Goal: Task Accomplishment & Management: Use online tool/utility

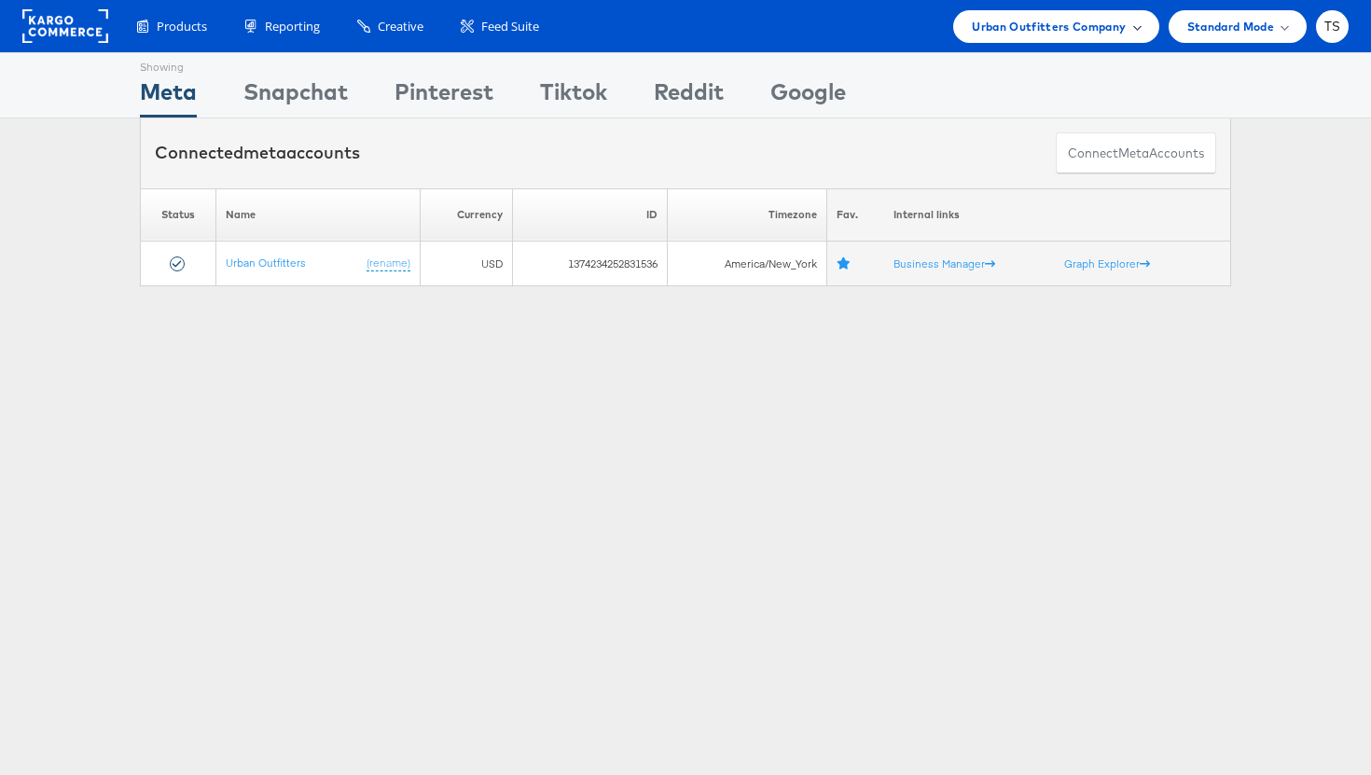
click at [1106, 11] on div "Urban Outfitters Company" at bounding box center [1055, 26] width 205 height 33
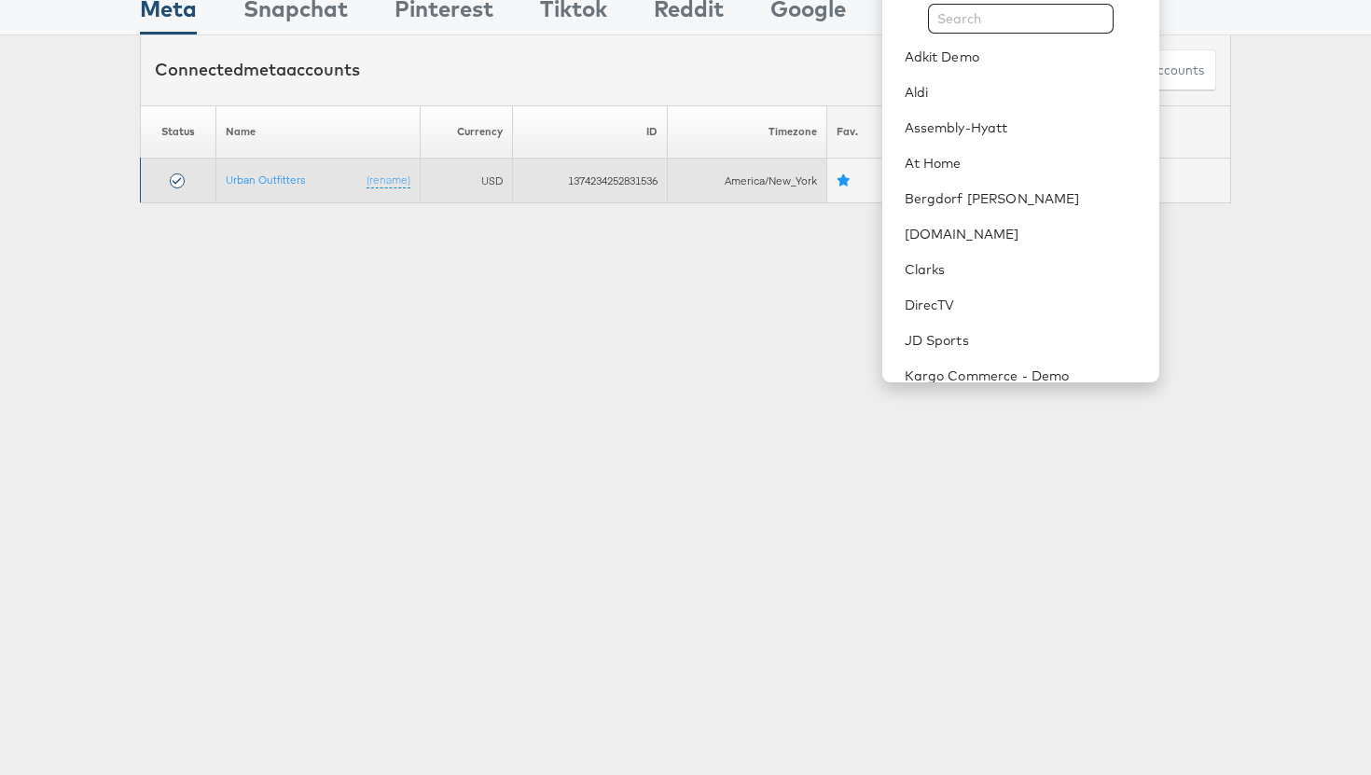
scroll to position [84, 0]
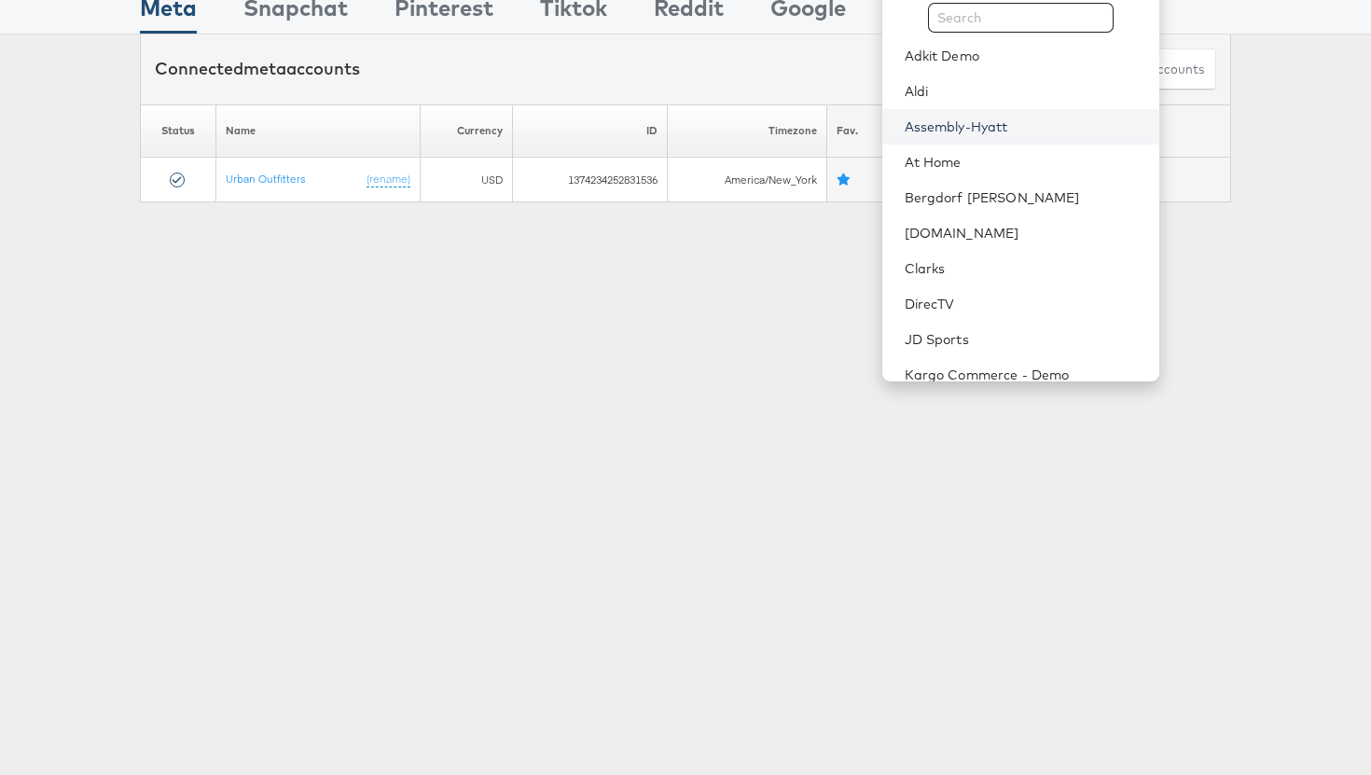
click at [1079, 129] on link "Assembly-Hyatt" at bounding box center [1025, 126] width 240 height 19
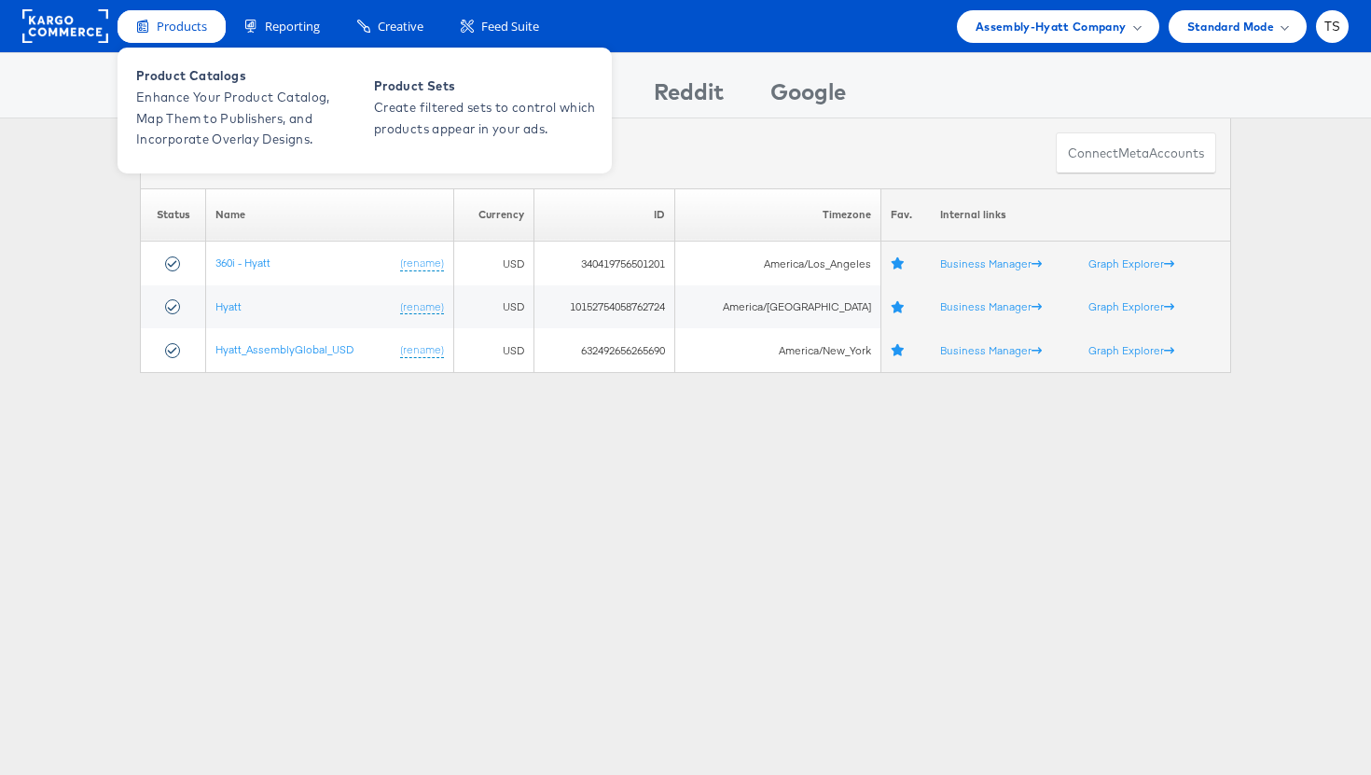
click at [185, 35] on div "Products" at bounding box center [171, 26] width 108 height 33
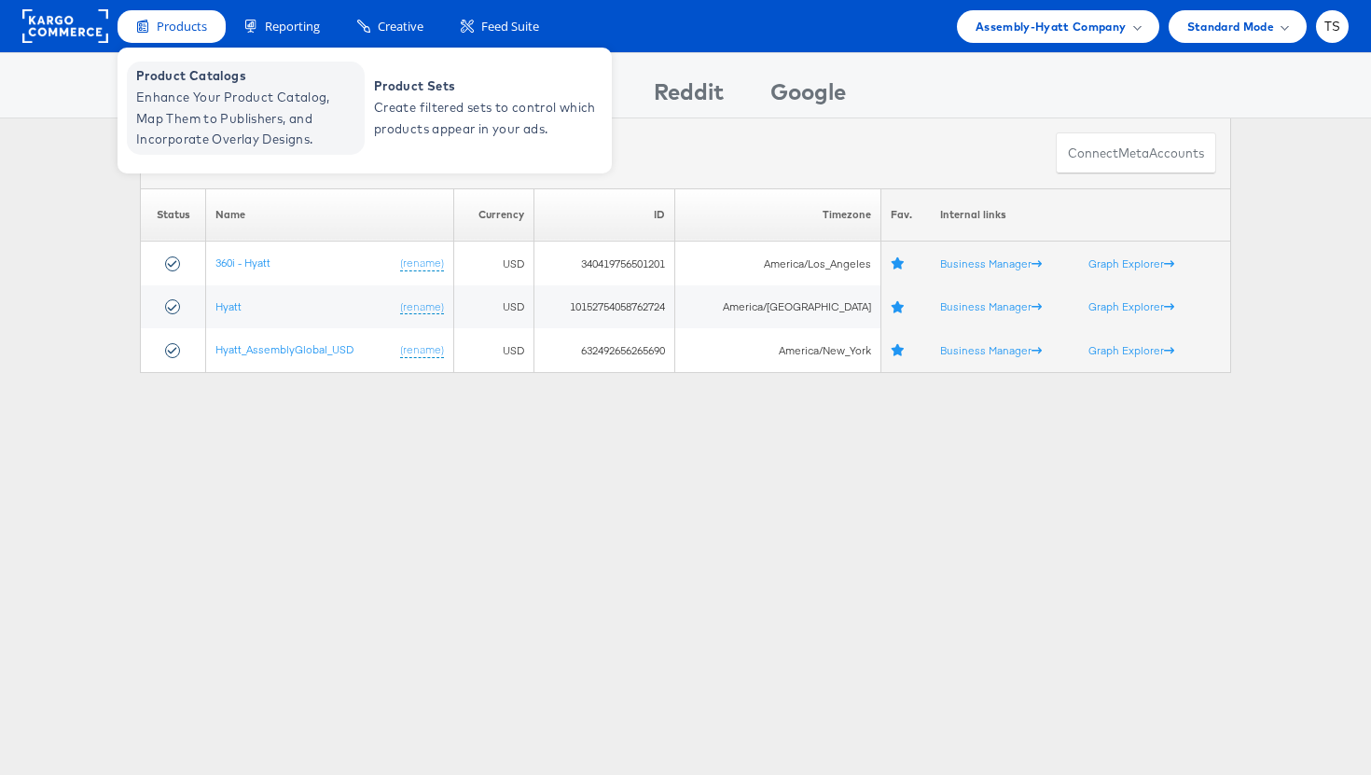
click at [199, 120] on span "Enhance Your Product Catalog, Map Them to Publishers, and Incorporate Overlay D…" at bounding box center [248, 118] width 224 height 63
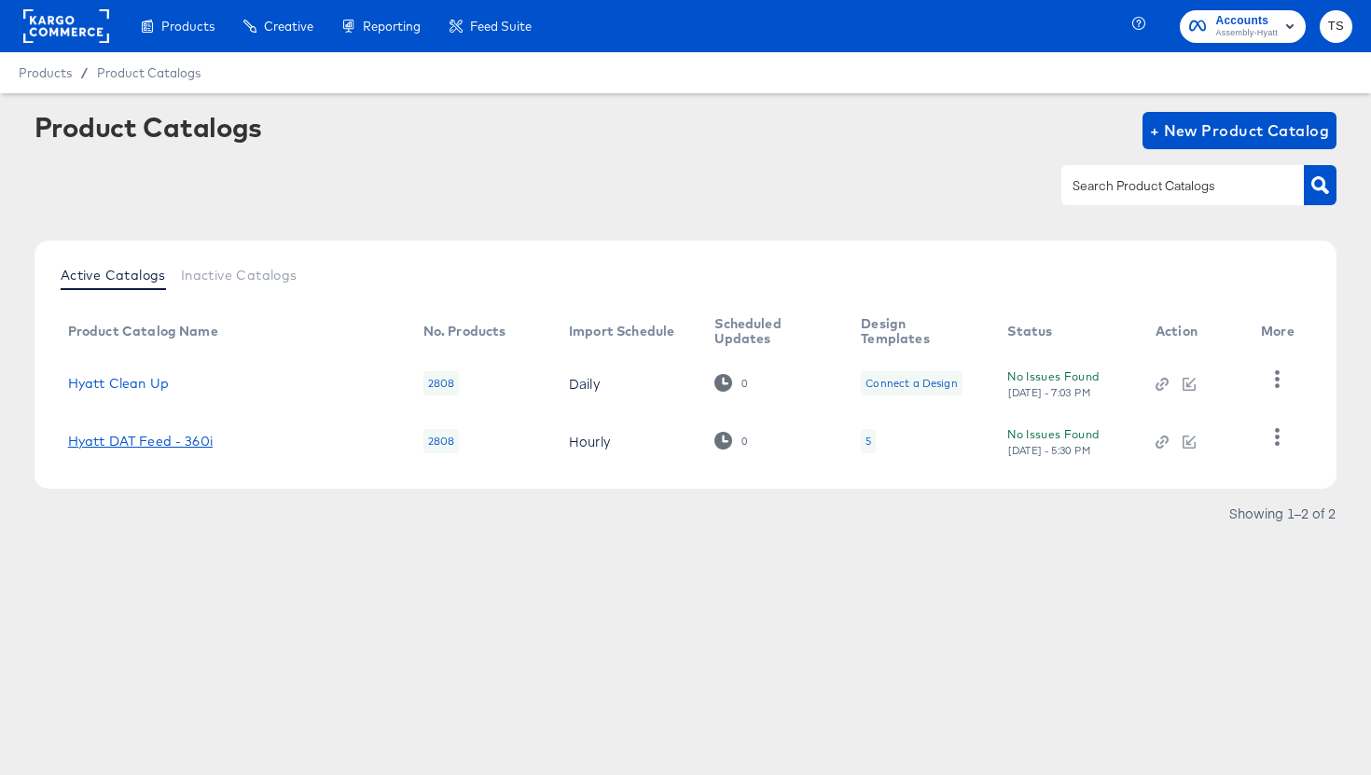
click at [153, 440] on link "Hyatt DAT Feed - 360i" at bounding box center [140, 441] width 145 height 15
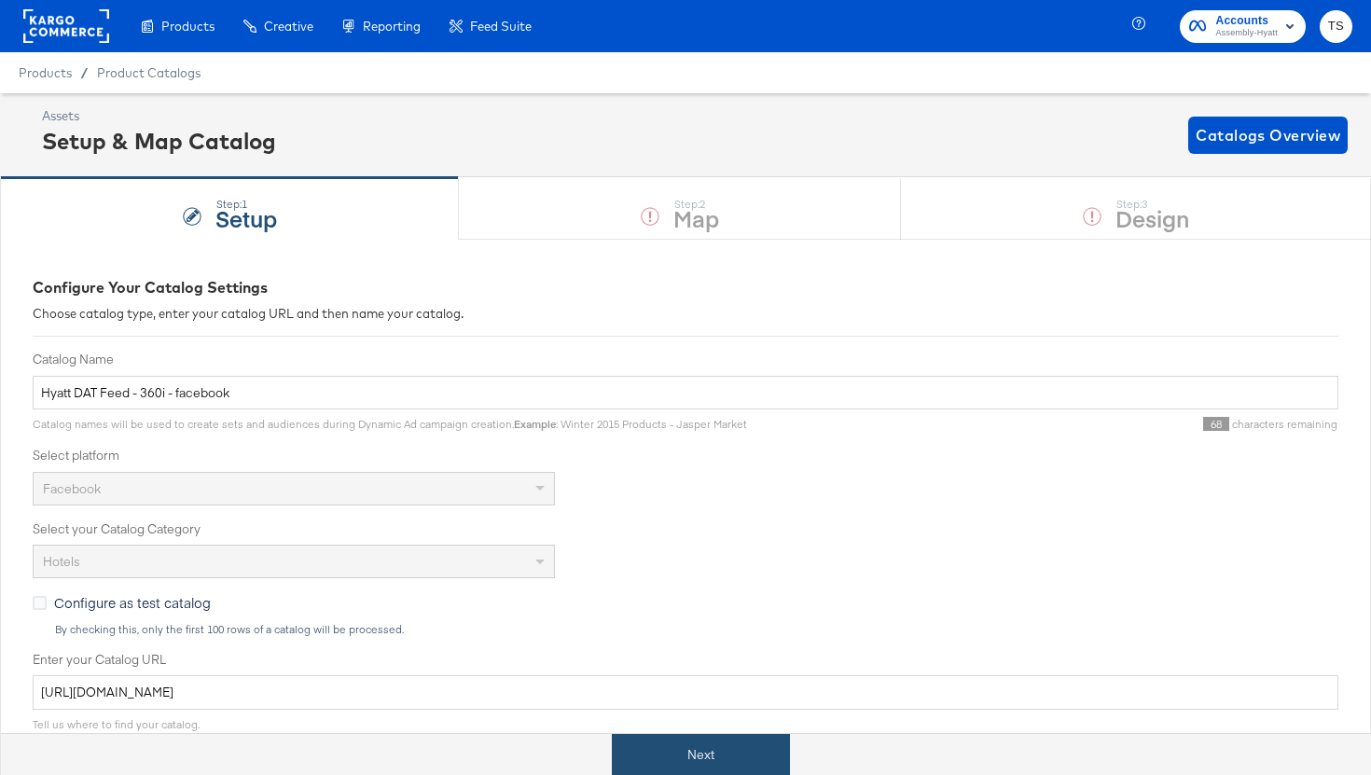
click at [689, 752] on button "Next" at bounding box center [701, 755] width 178 height 42
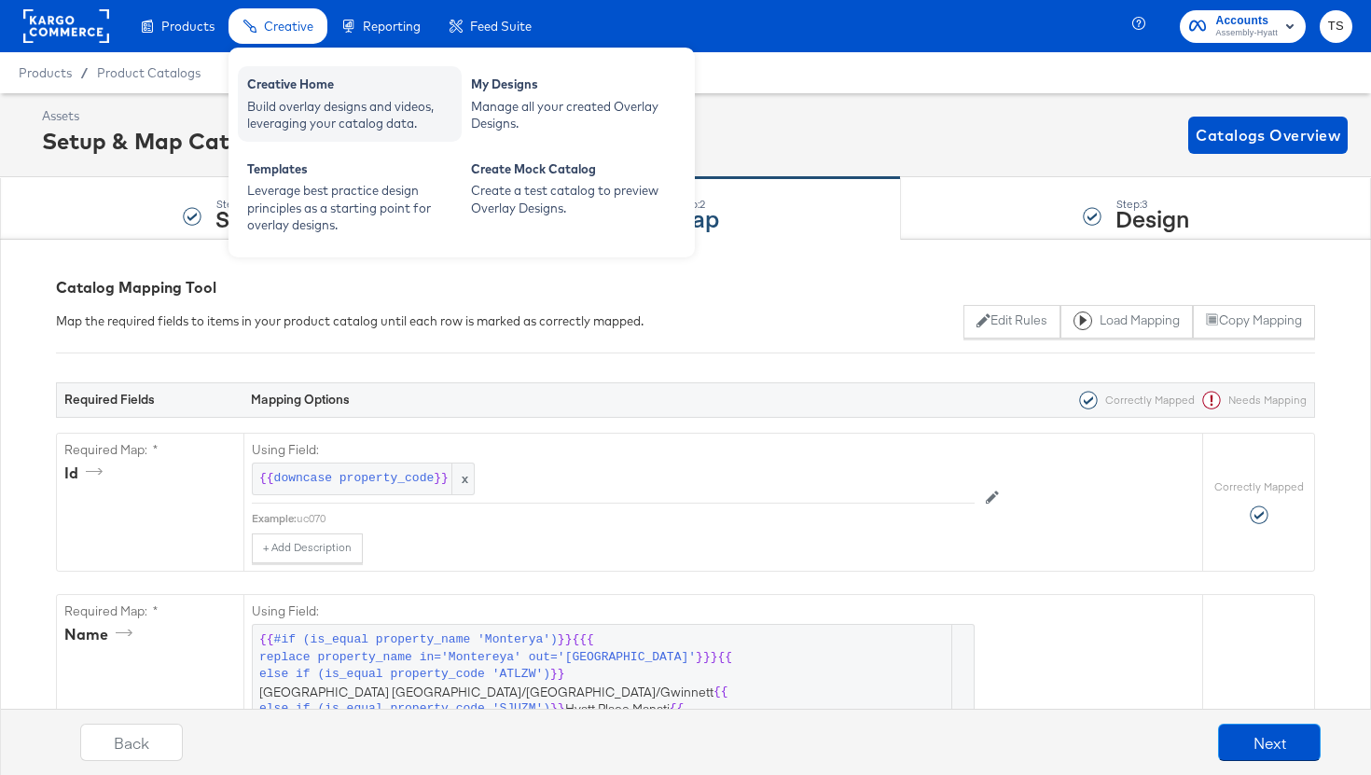
click at [286, 95] on div "Creative Home" at bounding box center [349, 87] width 205 height 22
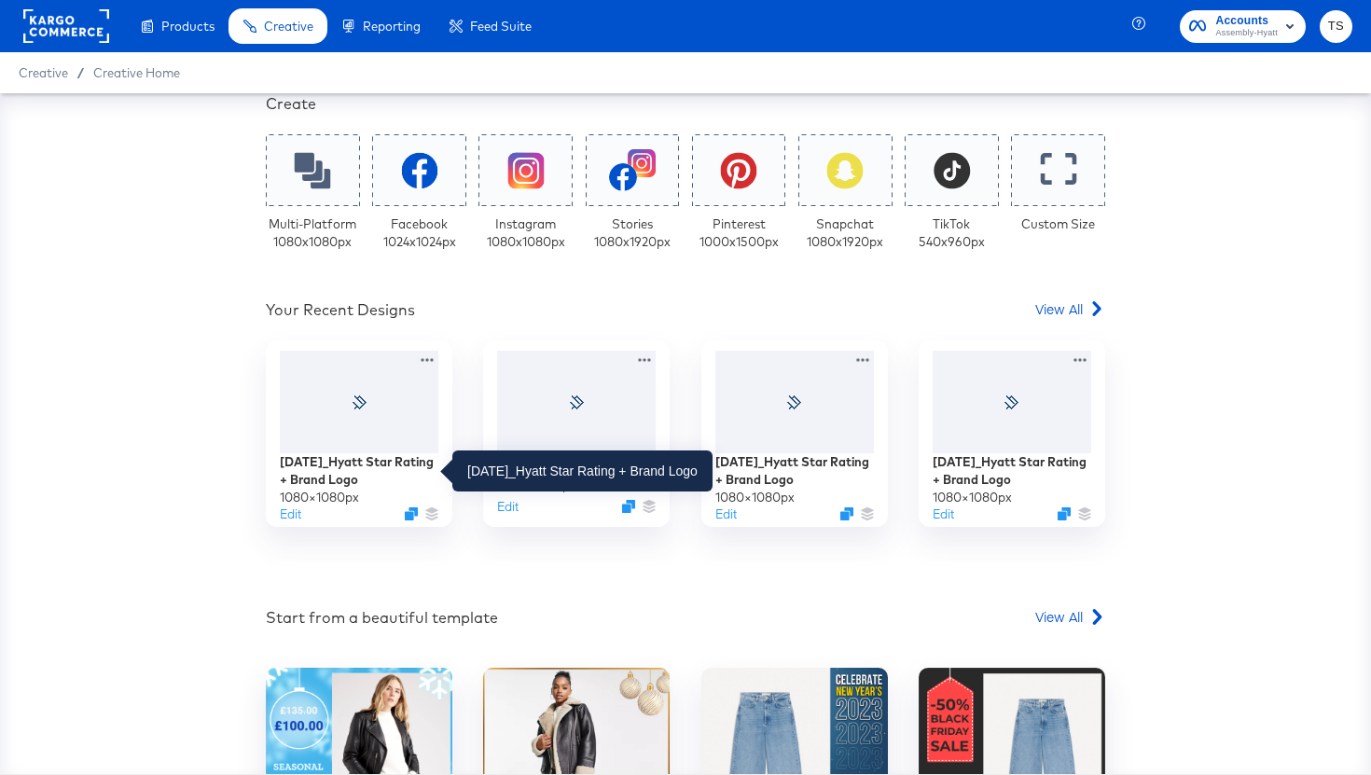
scroll to position [371, 0]
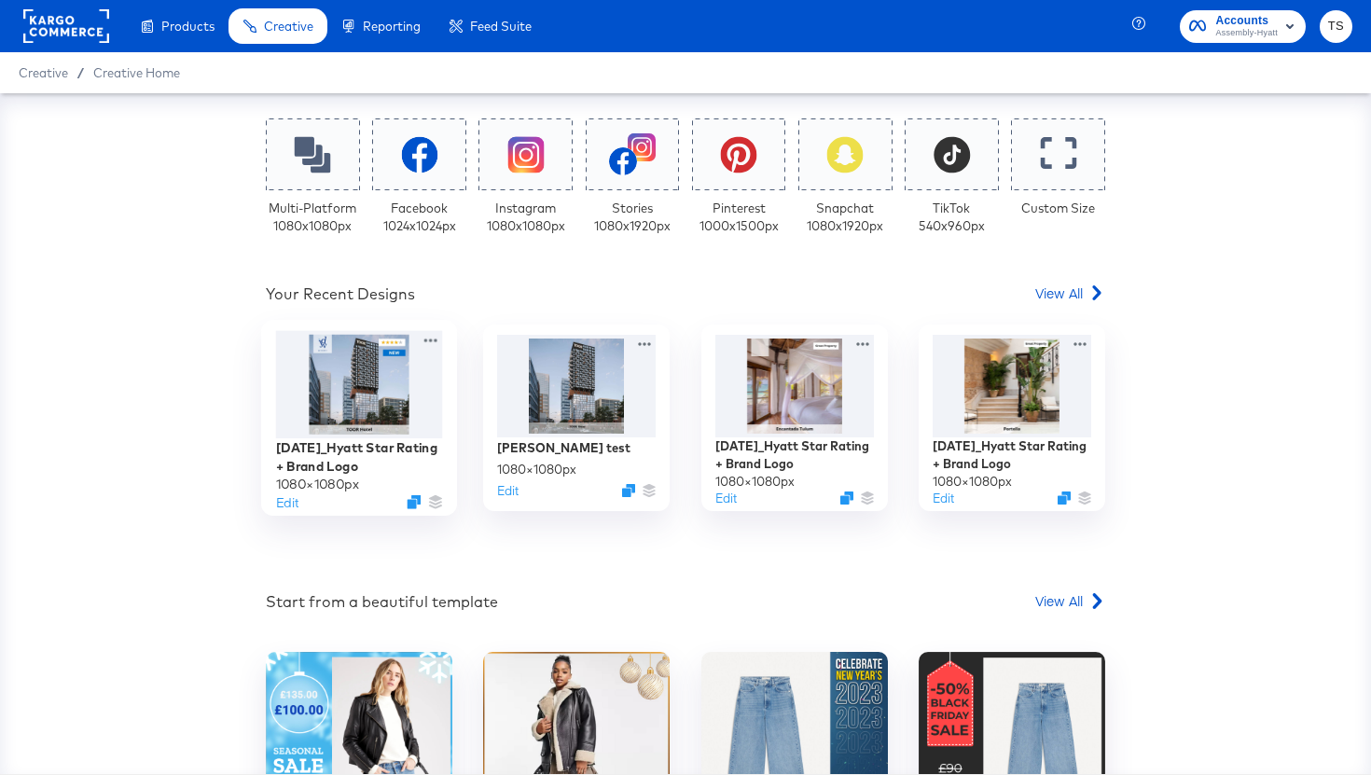
click at [395, 409] on div at bounding box center [359, 384] width 167 height 107
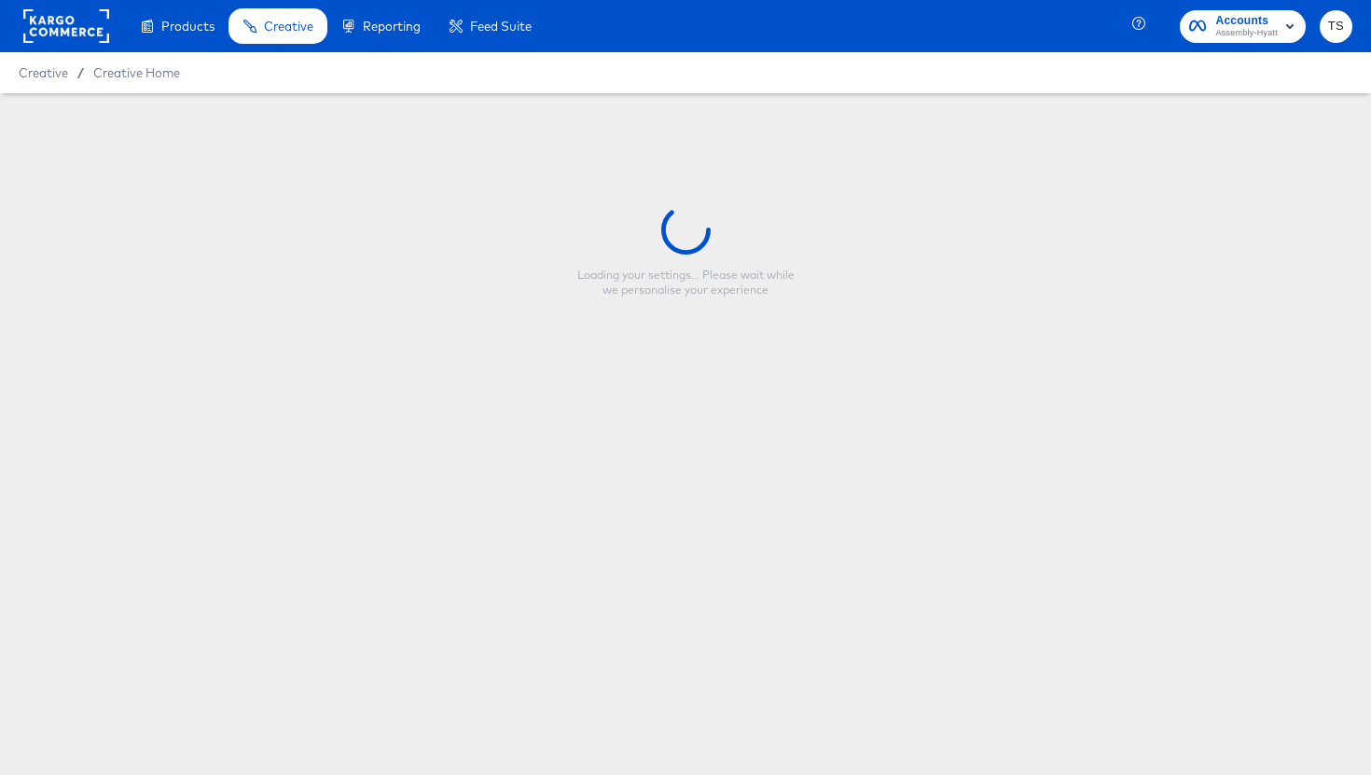
type input "[DATE]_Hyatt Star Rating + Brand Logo"
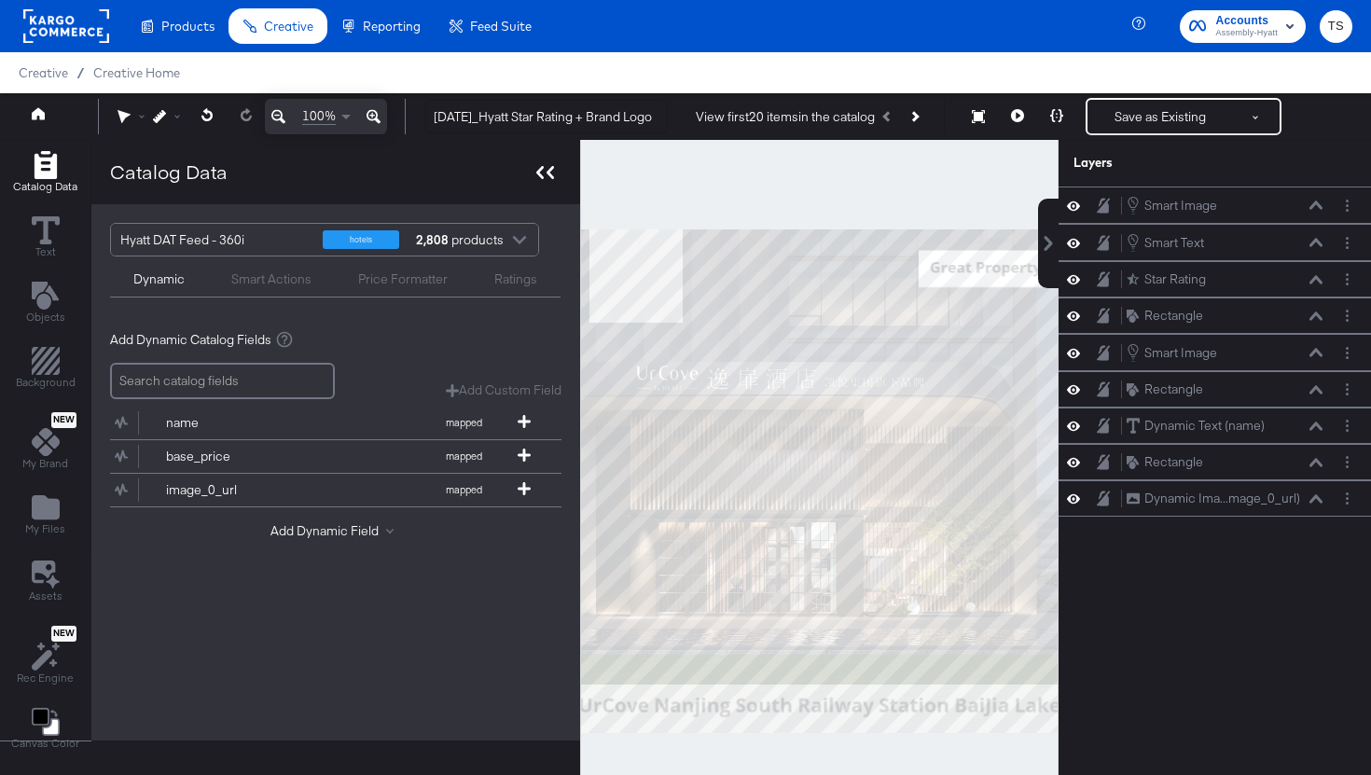
click at [545, 180] on div at bounding box center [545, 172] width 33 height 27
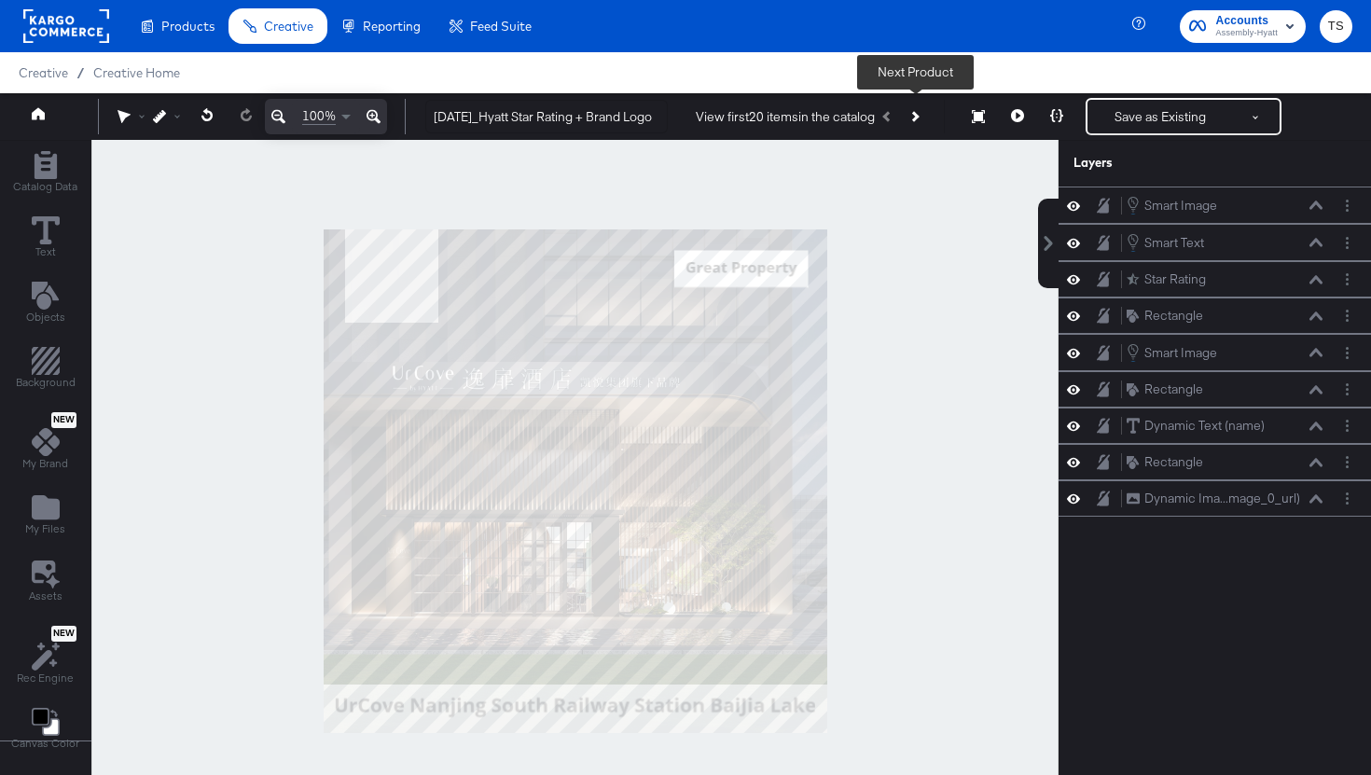
click at [911, 130] on button "Next Product" at bounding box center [914, 117] width 26 height 34
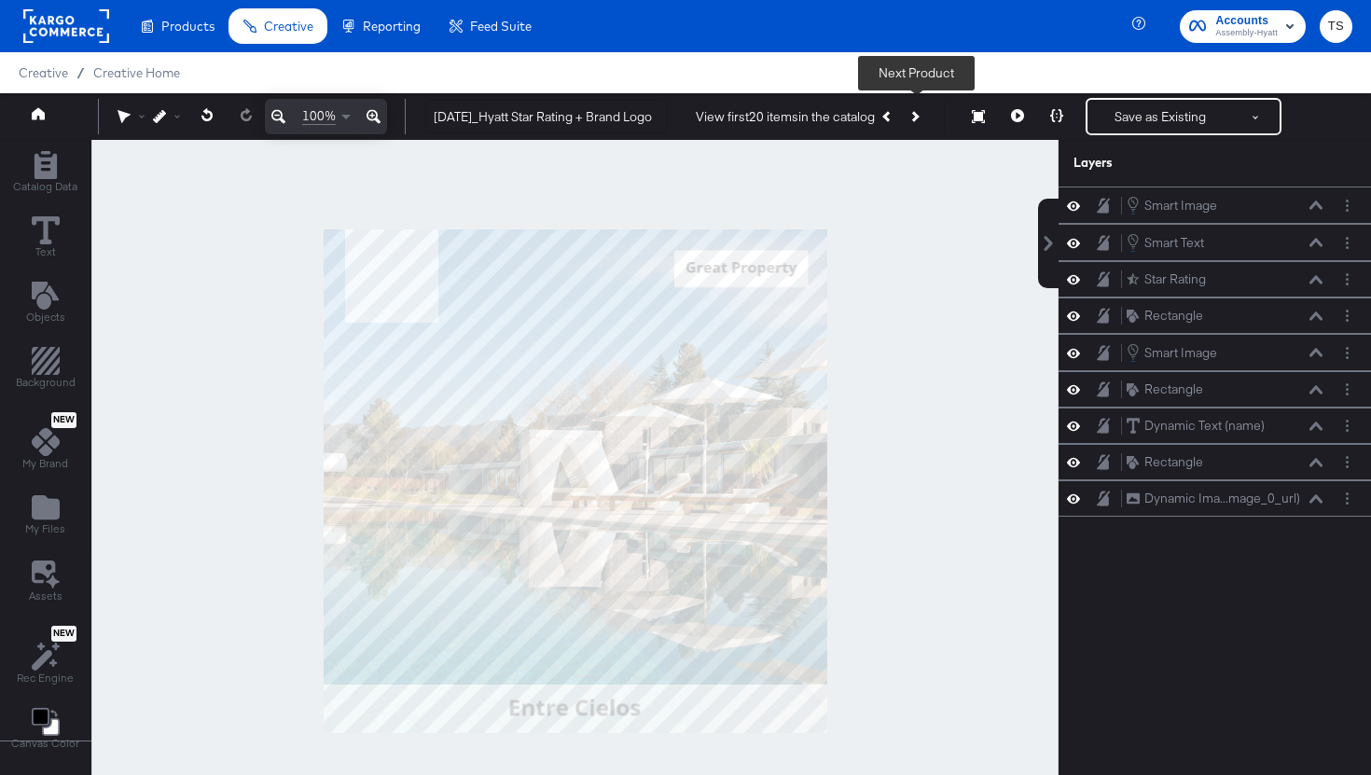
click at [911, 130] on button "Next Product" at bounding box center [914, 117] width 26 height 34
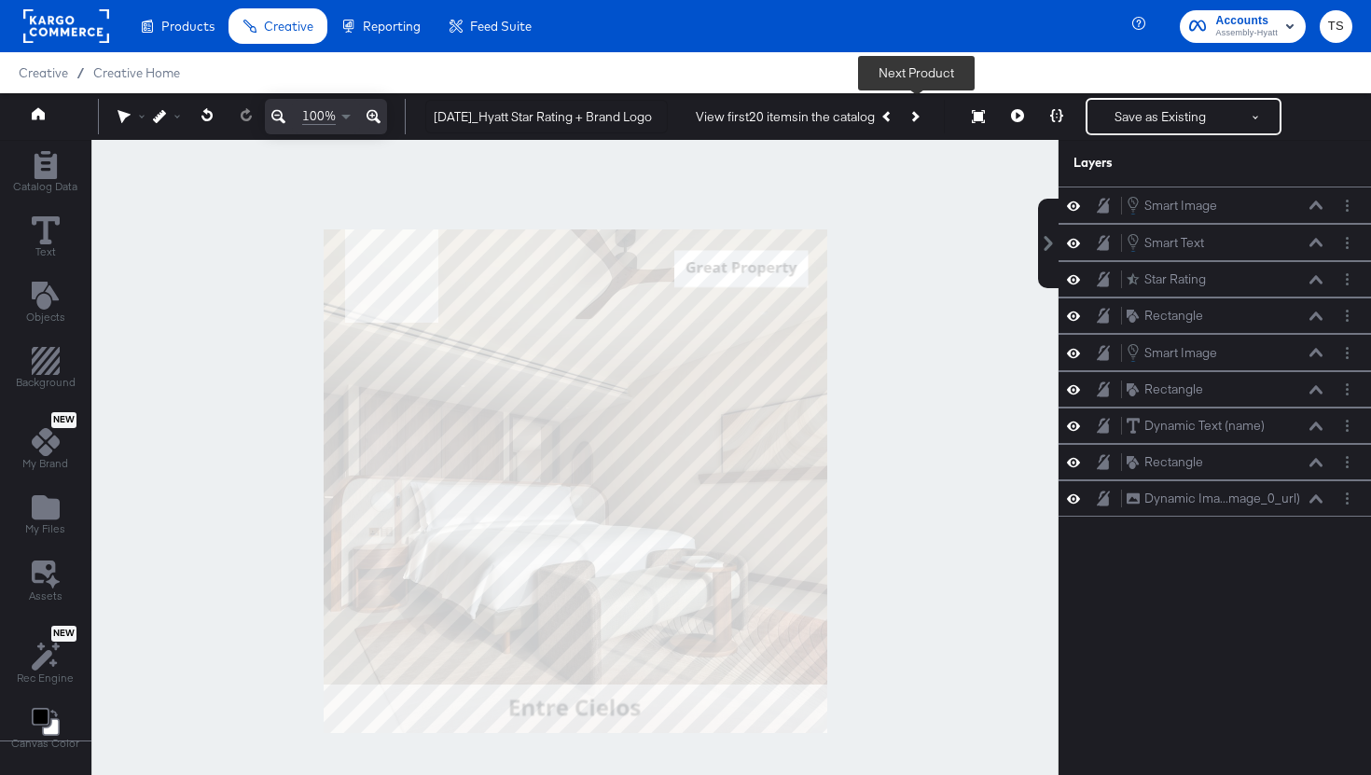
click at [911, 130] on button "Next Product" at bounding box center [914, 117] width 26 height 34
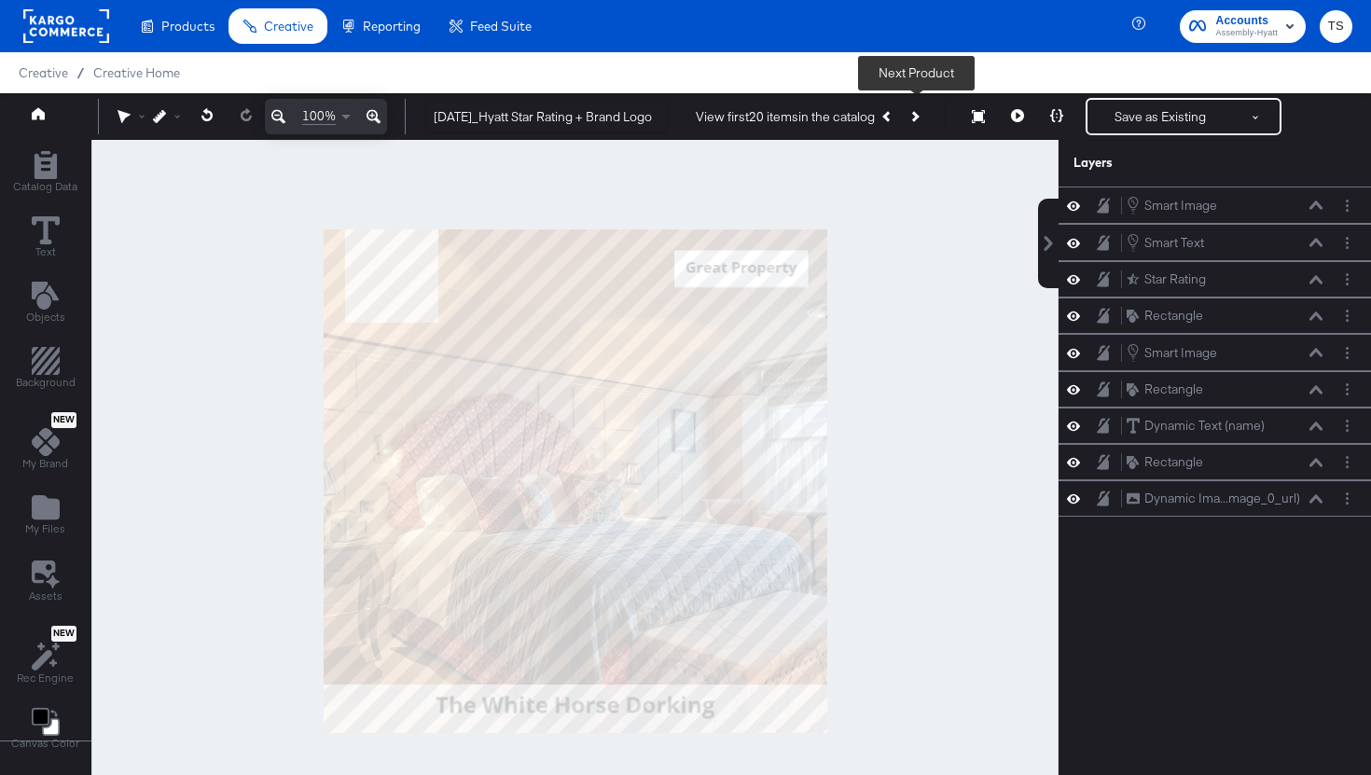
click at [911, 129] on button "Next Product" at bounding box center [914, 117] width 26 height 34
